Goal: Task Accomplishment & Management: Use online tool/utility

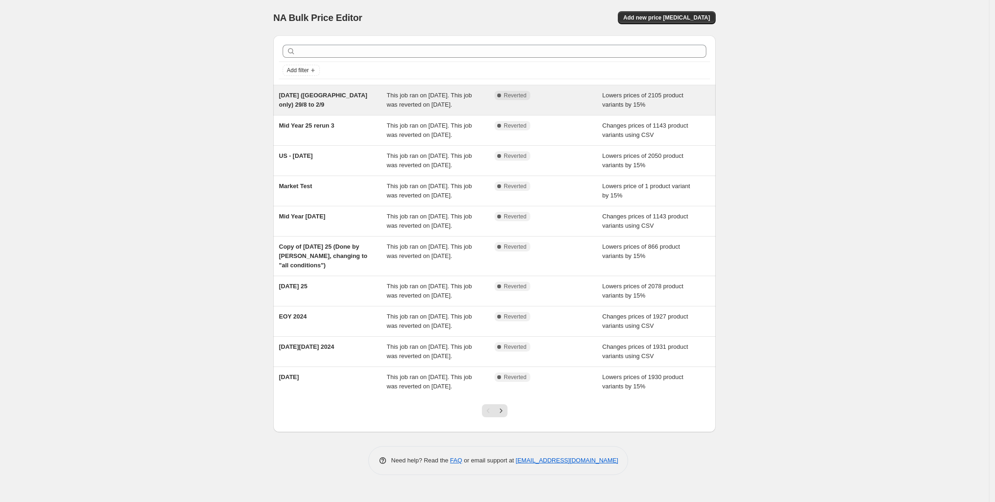
click at [340, 95] on span "Labour Day (US only) 29/8 to 2/9" at bounding box center [323, 100] width 89 height 16
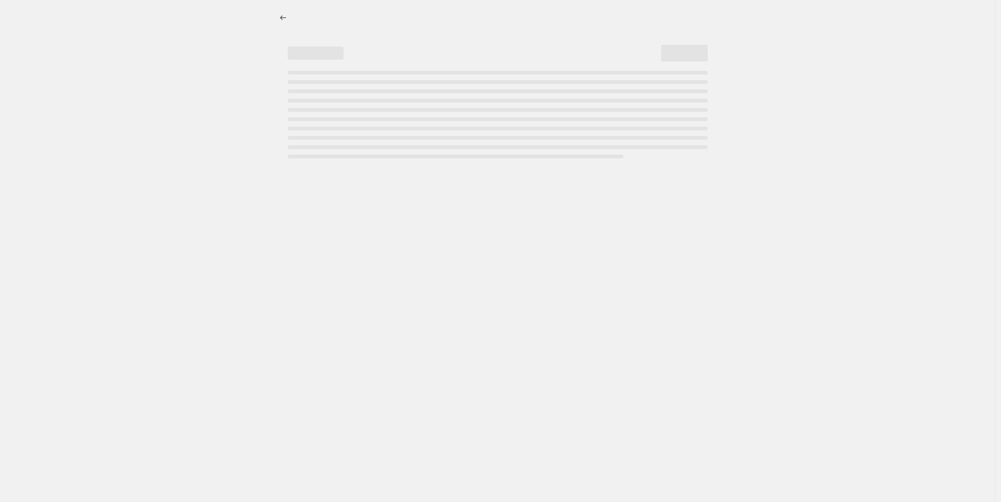
select select "percentage"
select select "tag"
select select "not_equal"
select select "tag"
select select "not_equal"
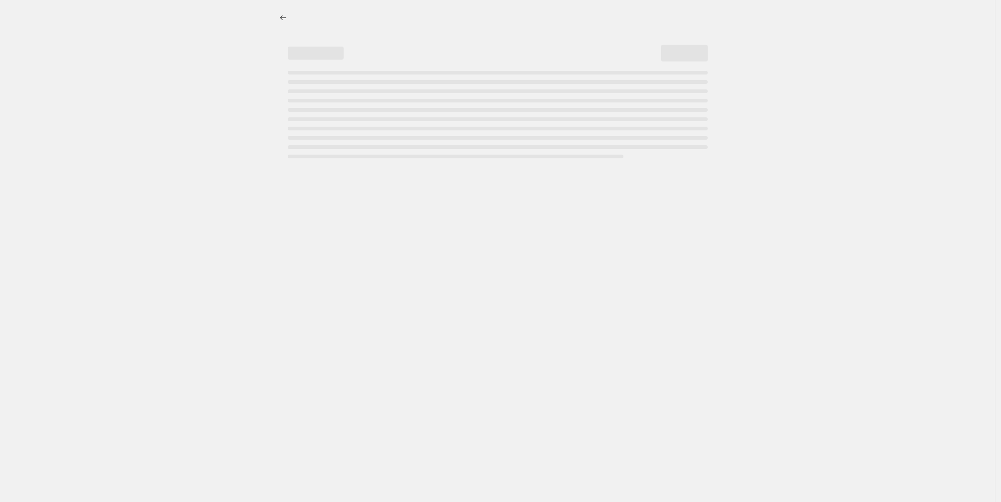
select select "product_status"
select select "not_equal"
select select "archived"
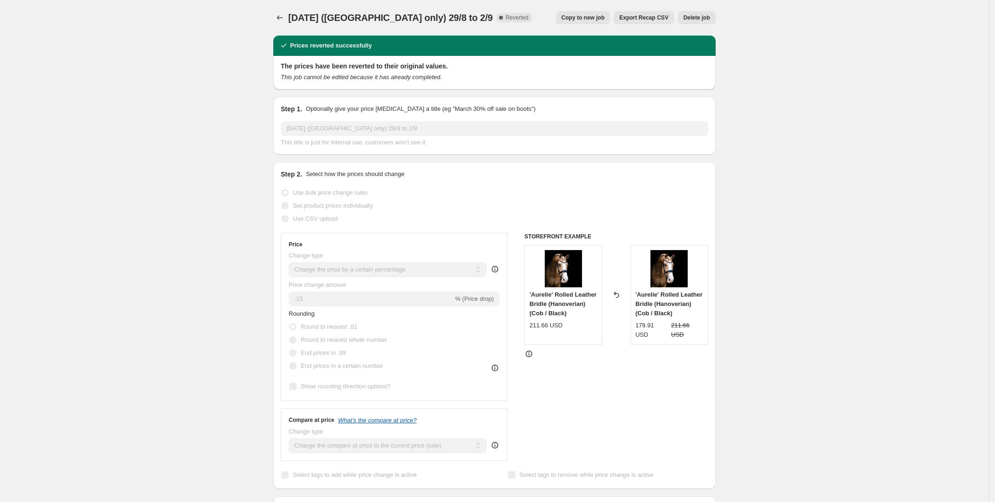
click at [596, 19] on span "Copy to new job" at bounding box center [583, 17] width 43 height 7
select select "percentage"
select select "tag"
select select "not_equal"
select select "tag"
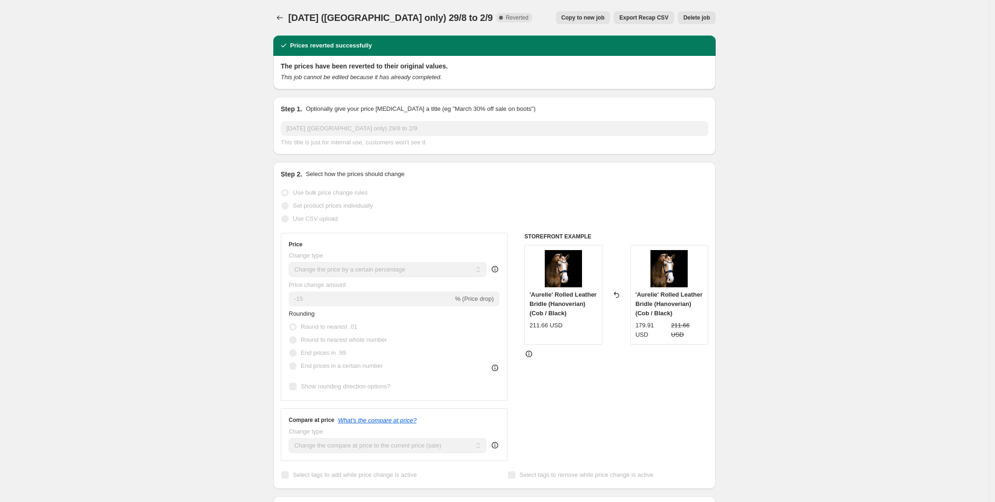
select select "not_equal"
select select "product_status"
select select "not_equal"
select select "archived"
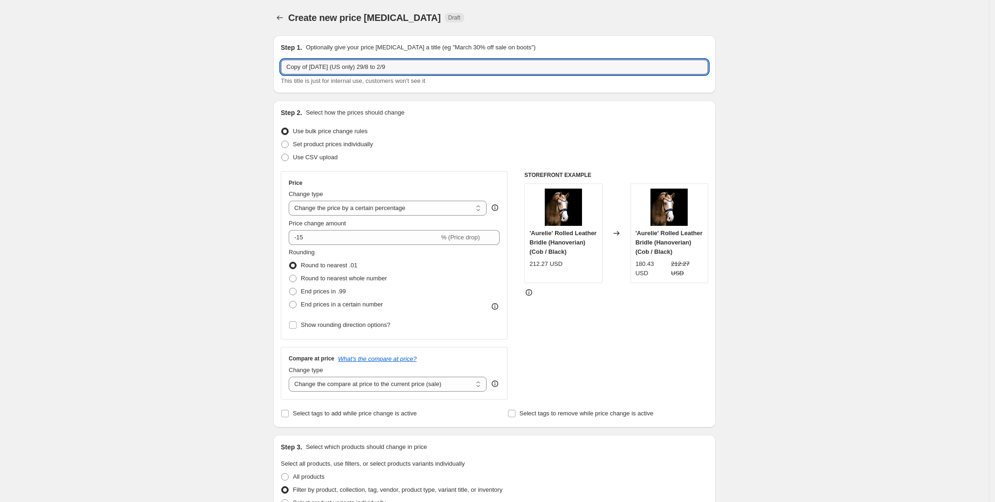
drag, startPoint x: 436, startPoint y: 63, endPoint x: 273, endPoint y: 66, distance: 162.6
type input "Halloween 25 (US/CA)"
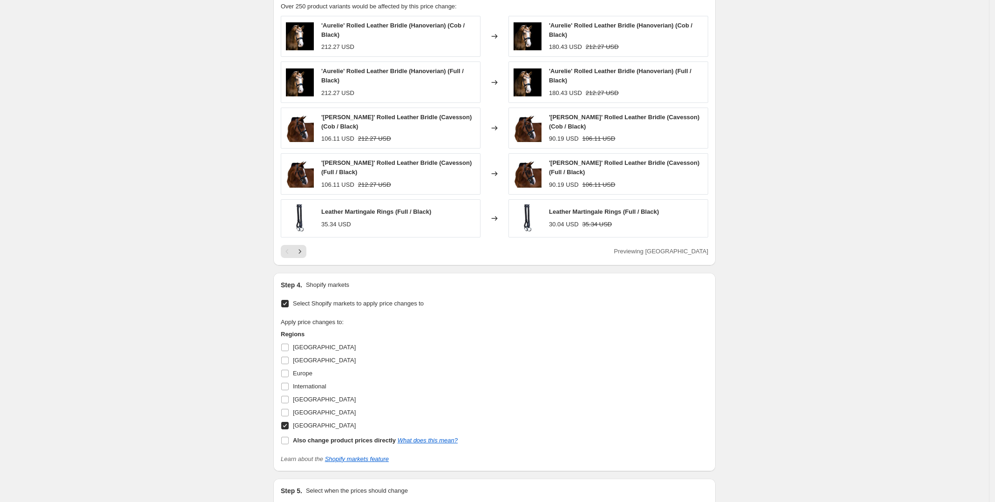
scroll to position [699, 0]
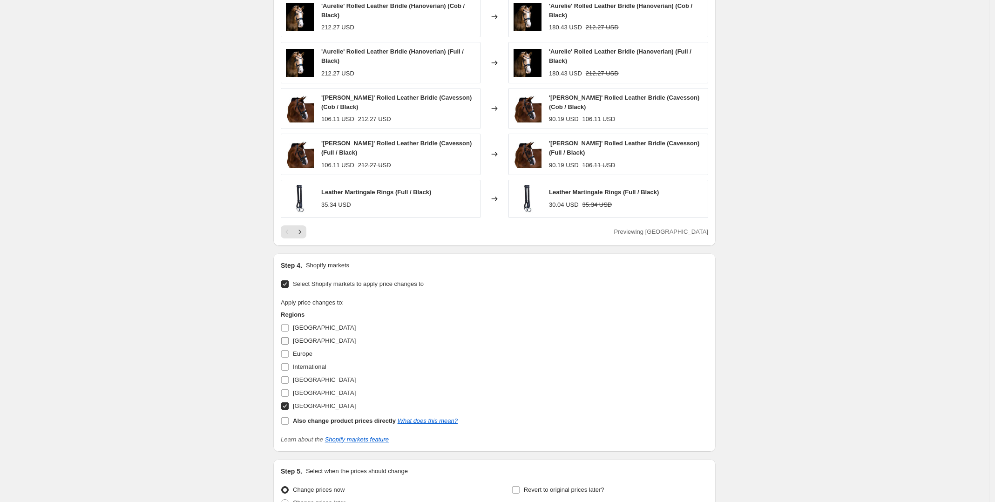
click at [287, 338] on input "Canada" at bounding box center [284, 340] width 7 height 7
checkbox input "true"
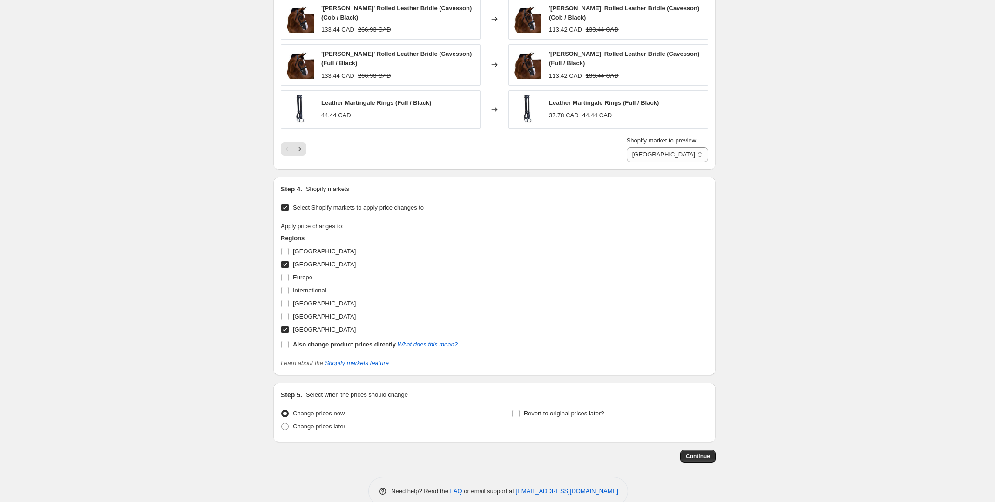
scroll to position [802, 0]
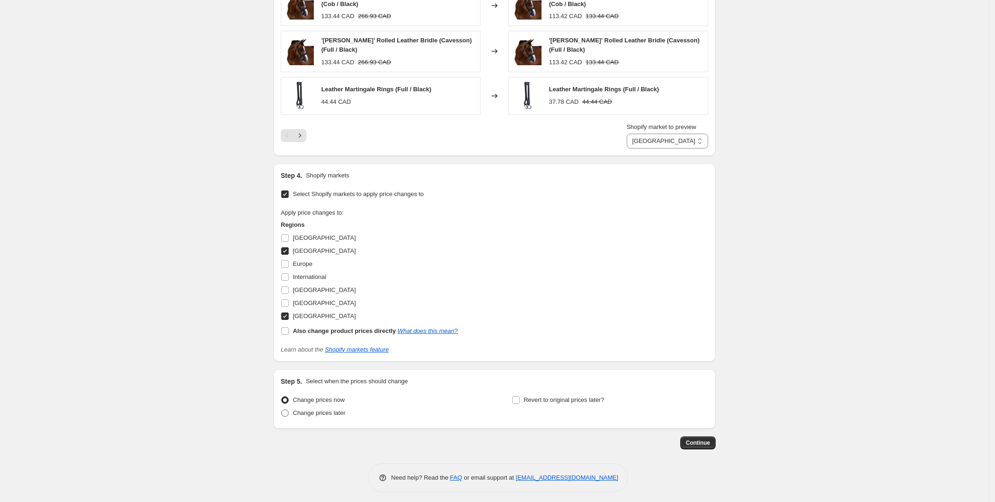
click at [286, 409] on span at bounding box center [284, 412] width 7 height 7
click at [282, 409] on input "Change prices later" at bounding box center [281, 409] width 0 height 0
radio input "true"
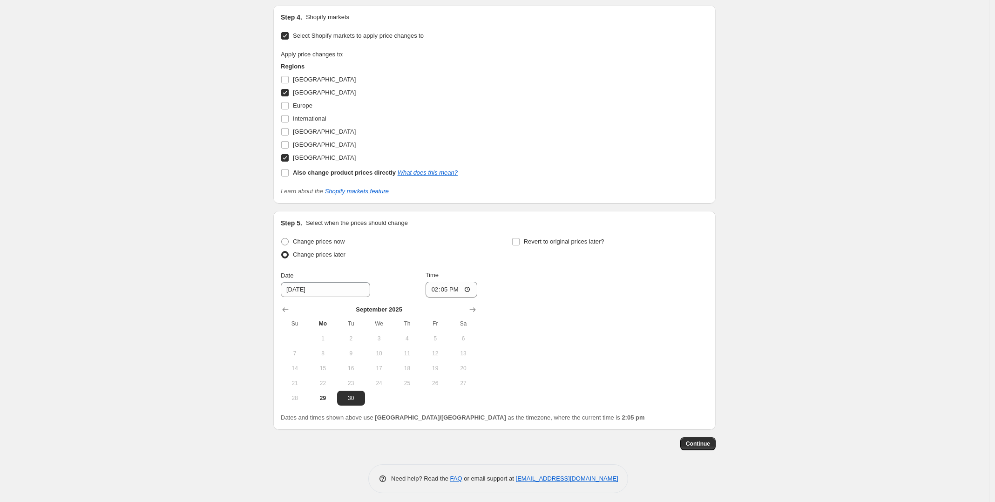
scroll to position [960, 0]
click at [516, 239] on input "Revert to original prices later?" at bounding box center [515, 241] width 7 height 7
checkbox input "true"
click at [657, 393] on button "31" at bounding box center [666, 397] width 28 height 15
type input "10/31/2025"
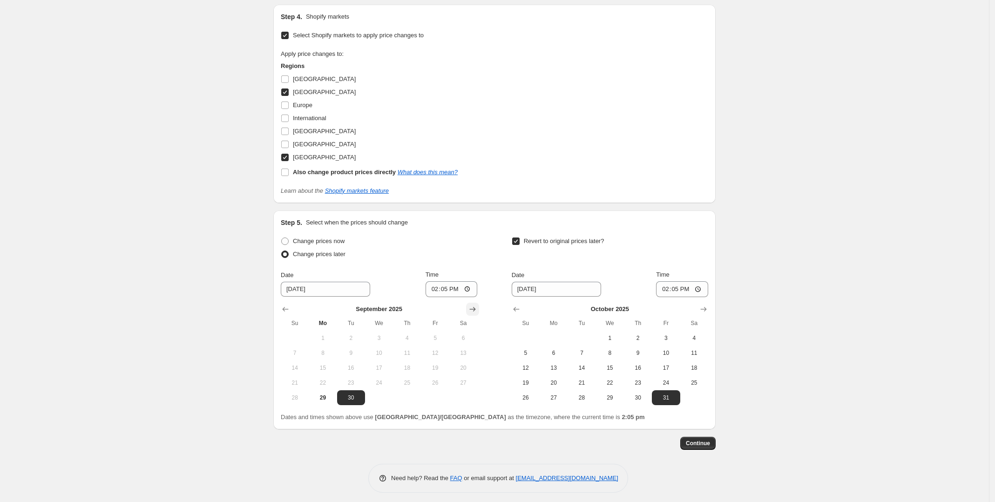
click at [472, 305] on icon "Show next month, October 2025" at bounding box center [472, 309] width 9 height 9
click at [436, 399] on button "31" at bounding box center [436, 397] width 28 height 15
type input "10/31/2025"
click at [704, 307] on icon "Show next month, November 2025" at bounding box center [704, 309] width 6 height 5
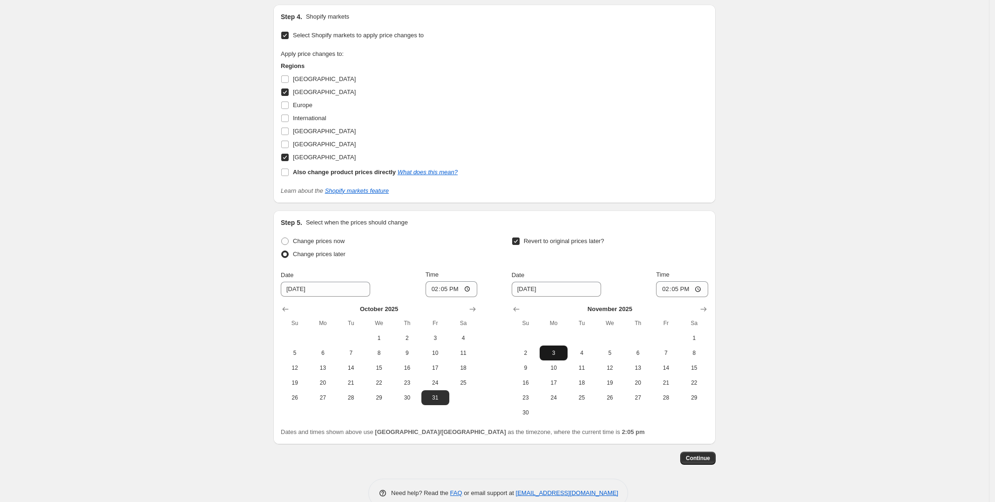
click at [558, 349] on span "3" at bounding box center [554, 352] width 20 height 7
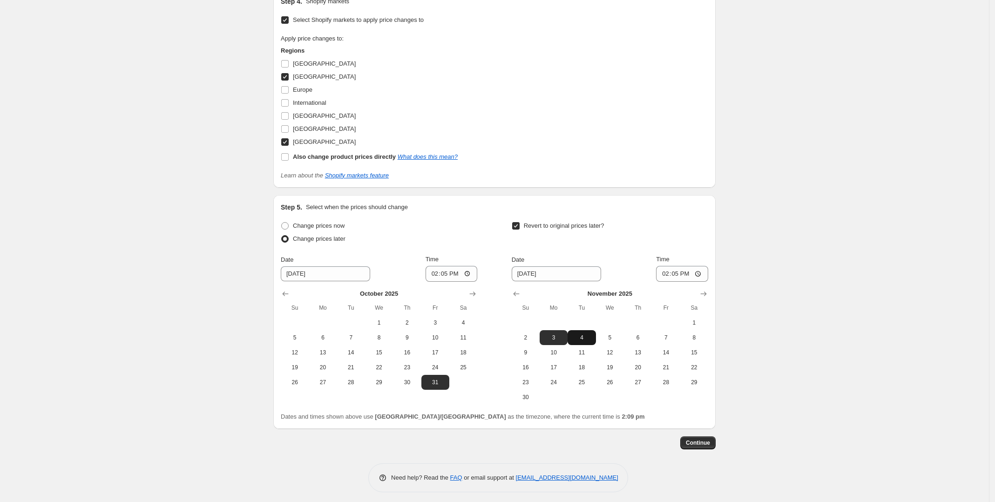
click at [586, 334] on span "4" at bounding box center [582, 337] width 20 height 7
type input "11/4/2025"
click at [699, 442] on span "Continue" at bounding box center [698, 442] width 24 height 7
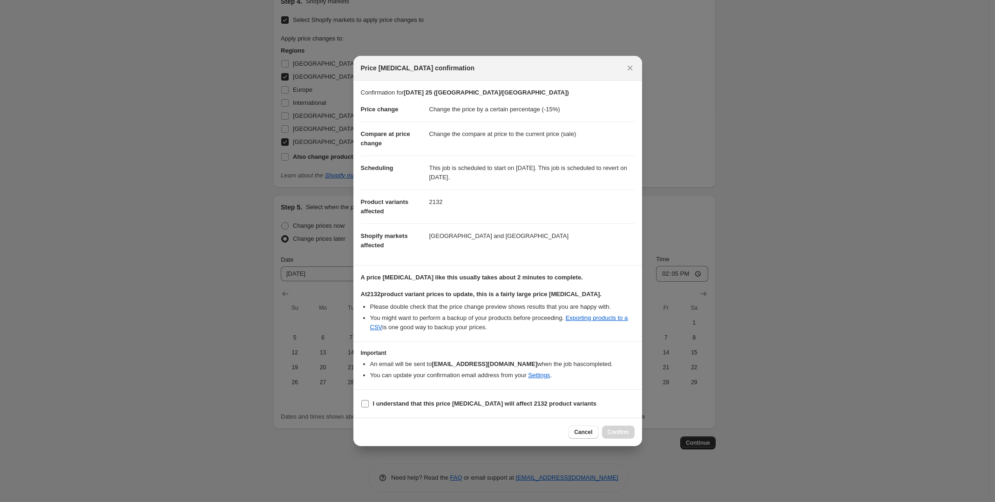
click at [366, 404] on input "I understand that this price change job will affect 2132 product variants" at bounding box center [364, 403] width 7 height 7
checkbox input "true"
click at [620, 436] on span "Confirm" at bounding box center [618, 432] width 21 height 7
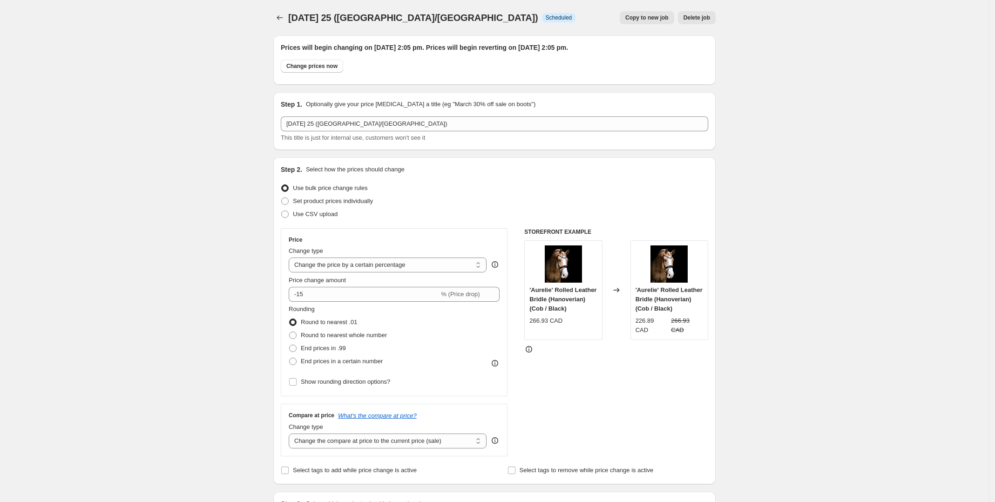
click at [283, 18] on icon "Price change jobs" at bounding box center [279, 17] width 9 height 9
